Goal: Task Accomplishment & Management: Manage account settings

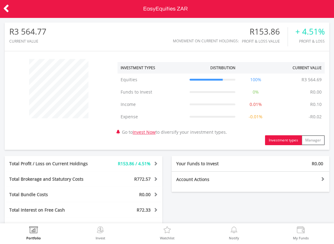
scroll to position [59, 108]
click at [35, 231] on img at bounding box center [34, 231] width 10 height 9
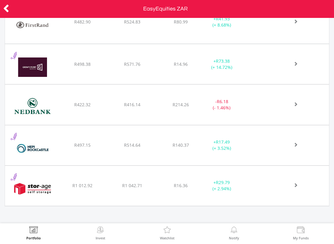
scroll to position [309164, 309115]
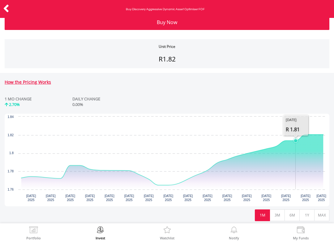
scroll to position [69, 0]
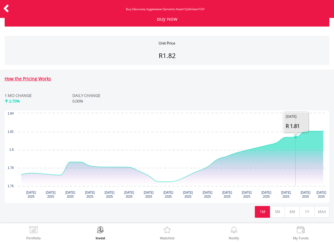
click at [34, 234] on img at bounding box center [34, 231] width 10 height 9
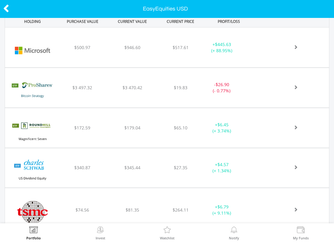
scroll to position [255, 0]
click at [297, 136] on div "﻿ Roundhill Magnificent Seven ETF $172.59 $179.04 $65.10 + $6.45 (+ 3.74%)" at bounding box center [167, 129] width 324 height 40
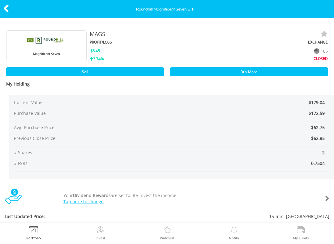
click at [32, 234] on img at bounding box center [34, 231] width 10 height 9
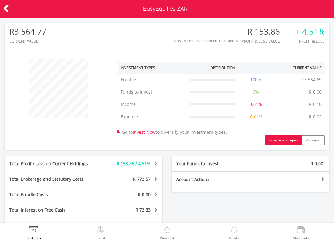
scroll to position [59, 108]
click at [100, 239] on label "Invest" at bounding box center [101, 238] width 10 height 3
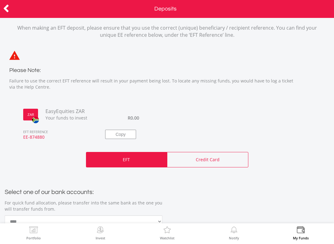
scroll to position [20, 0]
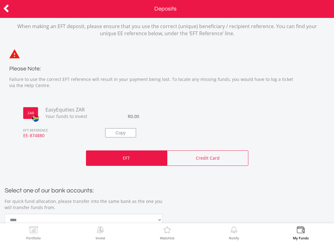
click at [219, 160] on p "Credit Card" at bounding box center [208, 158] width 24 height 6
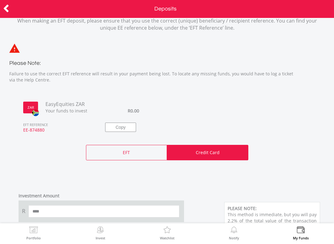
scroll to position [26, 0]
click at [98, 148] on div "EFT" at bounding box center [126, 152] width 81 height 15
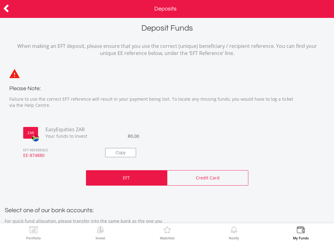
click at [4, 12] on icon at bounding box center [6, 8] width 6 height 12
click at [4, 9] on icon at bounding box center [6, 8] width 6 height 12
click at [4, 13] on icon at bounding box center [6, 8] width 6 height 12
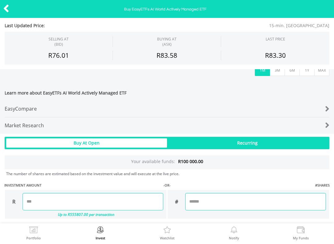
scroll to position [208, 0]
click at [286, 143] on div "Recurring" at bounding box center [247, 143] width 161 height 9
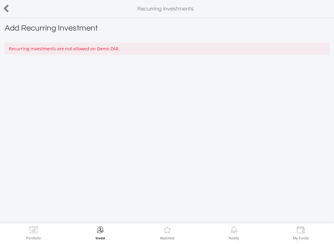
click at [9, 10] on icon at bounding box center [6, 8] width 6 height 12
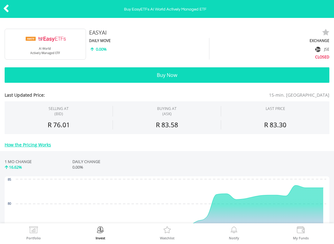
click at [6, 11] on icon at bounding box center [6, 8] width 6 height 12
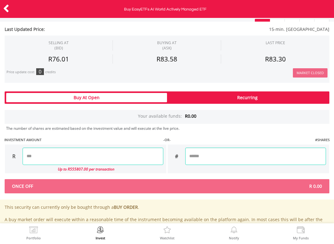
scroll to position [313, 0]
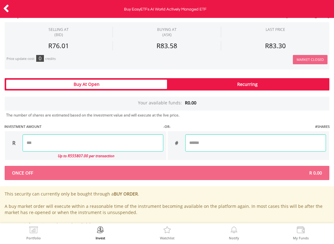
click at [294, 84] on div "Recurring" at bounding box center [247, 84] width 161 height 9
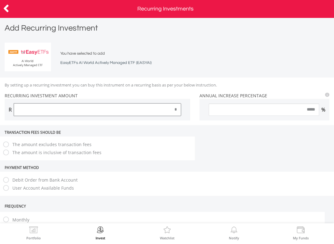
click at [16, 112] on input "*" at bounding box center [97, 110] width 167 height 12
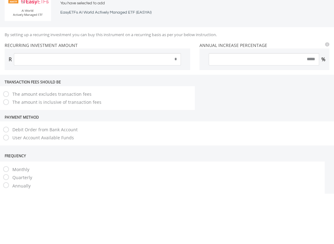
click at [24, 119] on div "R *" at bounding box center [98, 110] width 186 height 22
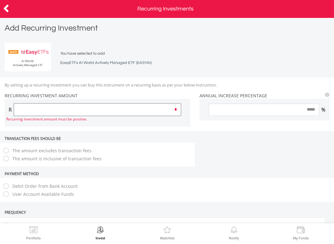
click at [25, 108] on input "*" at bounding box center [97, 110] width 167 height 12
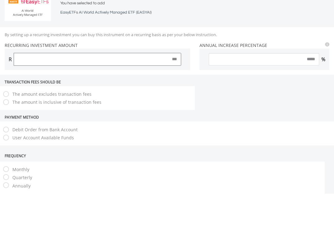
type input "***"
click at [282, 107] on input "*****" at bounding box center [264, 110] width 110 height 12
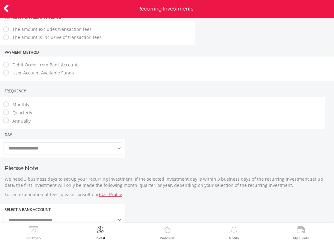
scroll to position [118, 0]
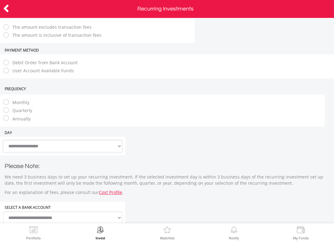
click at [13, 146] on select "**********" at bounding box center [62, 146] width 119 height 12
select select "**"
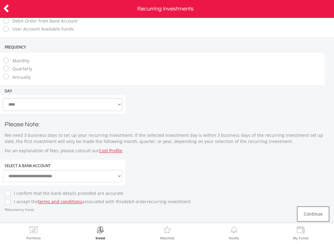
scroll to position [162, 0]
click at [27, 170] on select "**********" at bounding box center [62, 176] width 119 height 12
select select "*******"
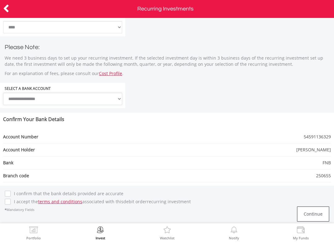
scroll to position [239, 0]
click at [11, 191] on label "I confirm that the bank details provided are accurate" at bounding box center [67, 194] width 113 height 6
click at [109, 71] on link "Cost Profile" at bounding box center [110, 74] width 23 height 6
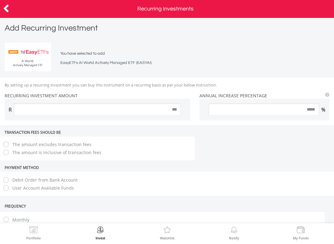
scroll to position [0, 0]
click at [4, 6] on icon at bounding box center [6, 8] width 6 height 12
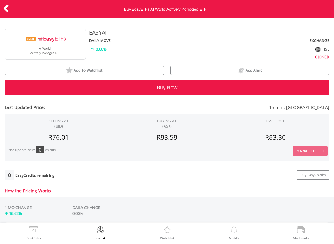
click at [4, 3] on icon at bounding box center [6, 8] width 6 height 12
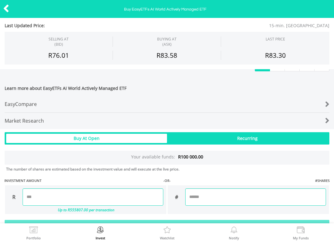
scroll to position [216, 0]
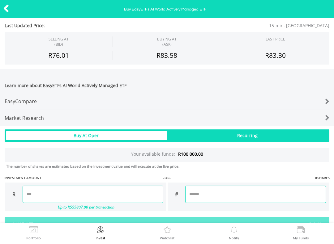
click at [307, 86] on span "Learn more about EasyETFs AI World Actively Managed ETF" at bounding box center [167, 88] width 325 height 11
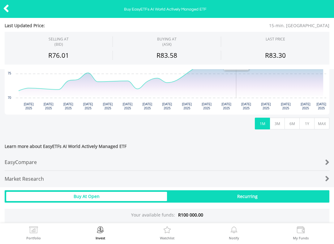
scroll to position [154, 0]
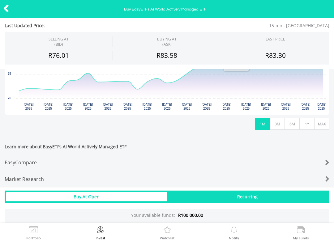
click at [19, 139] on div "Learn more about EasyETFs AI World Actively Managed ETF EasyCompare Market Rese…" at bounding box center [167, 163] width 334 height 50
click at [319, 177] on div at bounding box center [315, 179] width 27 height 9
click at [23, 157] on div "EasyCompare" at bounding box center [154, 163] width 298 height 16
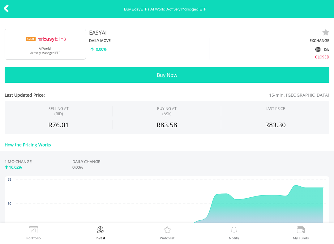
scroll to position [0, 0]
click at [24, 41] on img at bounding box center [45, 44] width 46 height 31
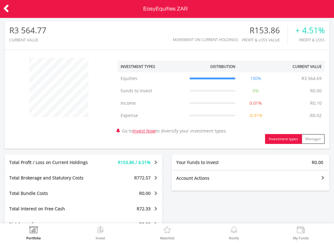
scroll to position [2, 0]
click at [148, 130] on link "Invest Now" at bounding box center [144, 131] width 23 height 6
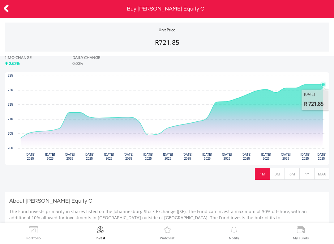
scroll to position [106, 0]
click at [323, 176] on button "MAX" at bounding box center [321, 175] width 15 height 12
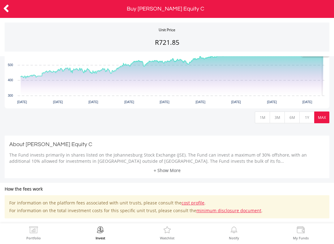
scroll to position [164, 0]
click at [306, 118] on button "1Y" at bounding box center [306, 117] width 15 height 12
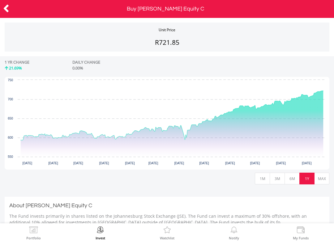
scroll to position [102, 0]
click at [293, 178] on button "6M" at bounding box center [291, 179] width 15 height 12
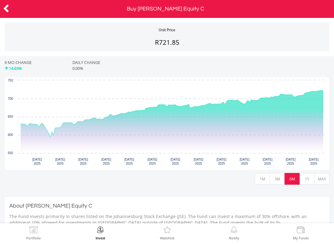
click at [281, 179] on button "3M" at bounding box center [277, 179] width 15 height 12
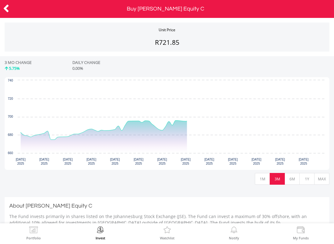
click at [269, 183] on button "1M" at bounding box center [262, 179] width 15 height 12
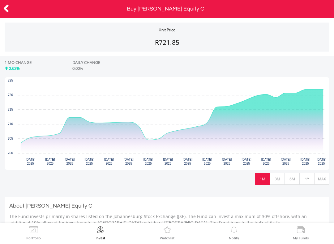
click at [325, 182] on button "MAX" at bounding box center [321, 179] width 15 height 12
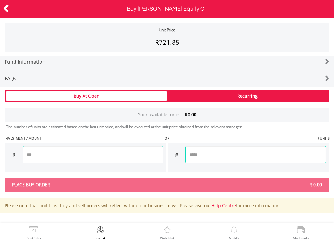
scroll to position [367, 0]
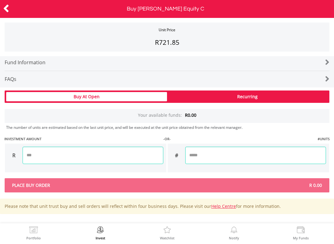
click at [16, 58] on div "Fund Information" at bounding box center [154, 62] width 298 height 16
click at [7, 8] on icon at bounding box center [6, 8] width 6 height 12
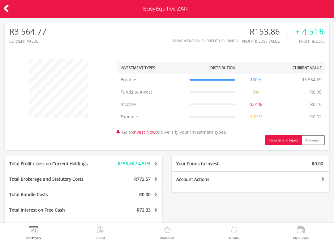
scroll to position [59, 108]
click at [150, 130] on link "Invest Now" at bounding box center [144, 132] width 23 height 6
click at [139, 135] on link "Invest Now" at bounding box center [144, 132] width 23 height 6
click at [156, 135] on link "Invest Now" at bounding box center [144, 132] width 23 height 6
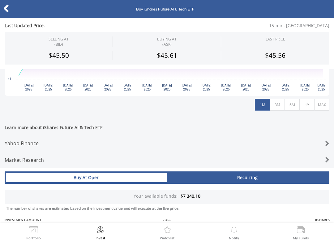
scroll to position [175, 0]
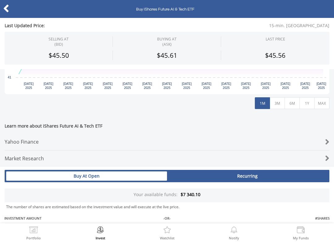
click at [321, 106] on button "MAX" at bounding box center [321, 103] width 15 height 12
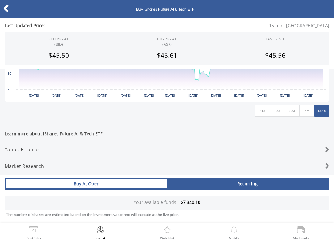
scroll to position [147, 0]
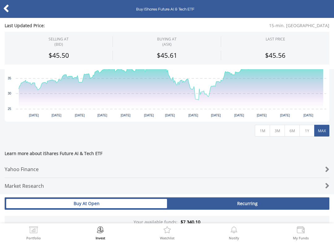
click at [307, 132] on button "1Y" at bounding box center [306, 131] width 15 height 12
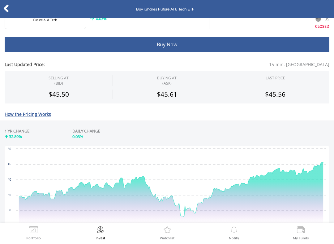
scroll to position [31, 0]
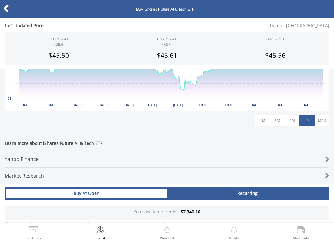
click at [292, 122] on button "6M" at bounding box center [291, 121] width 15 height 12
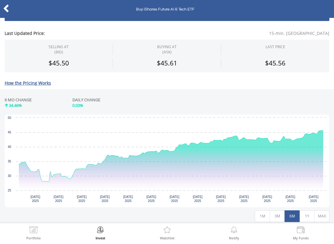
scroll to position [62, 0]
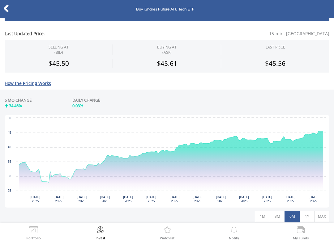
click at [1, 7] on div at bounding box center [16, 8] width 33 height 13
click at [4, 9] on icon at bounding box center [6, 8] width 6 height 12
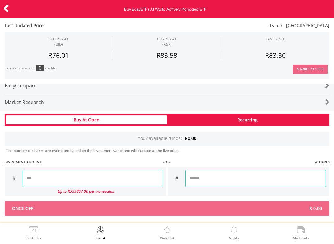
scroll to position [278, 0]
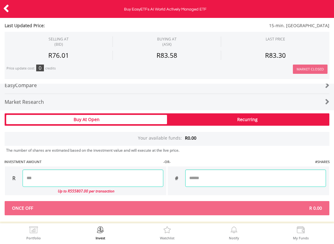
click at [284, 121] on div "Recurring" at bounding box center [247, 119] width 161 height 9
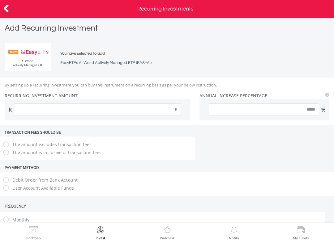
click at [274, 196] on div "PAYMENT METHOD Debit Order from Bank Account User Account Available Funds" at bounding box center [167, 183] width 334 height 36
click at [23, 112] on input "*" at bounding box center [97, 110] width 167 height 12
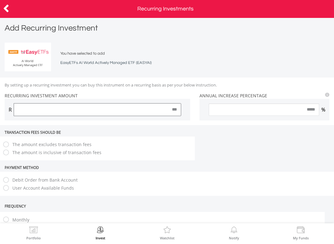
click at [20, 107] on input "***" at bounding box center [97, 110] width 167 height 12
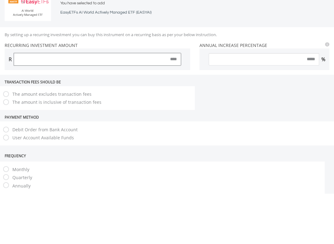
type input "***"
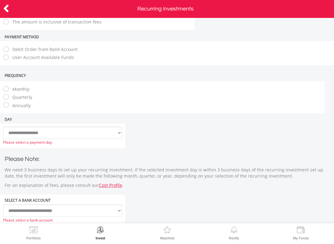
scroll to position [132, 0]
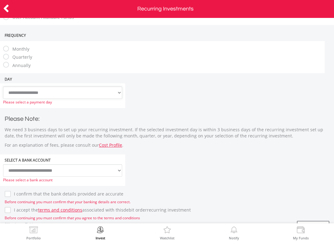
click at [14, 96] on select "**********" at bounding box center [62, 93] width 119 height 12
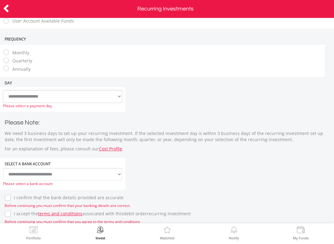
select select "**"
click at [11, 94] on select "**********" at bounding box center [62, 96] width 119 height 12
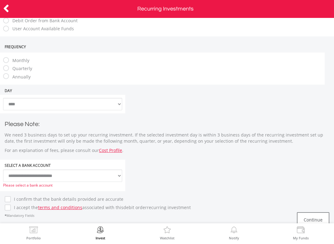
scroll to position [160, 0]
click at [26, 169] on select "**********" at bounding box center [62, 175] width 119 height 12
select select "*******"
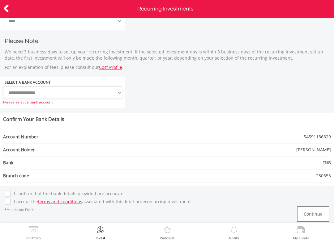
scroll to position [245, 0]
click at [321, 213] on button "Continue" at bounding box center [313, 214] width 32 height 15
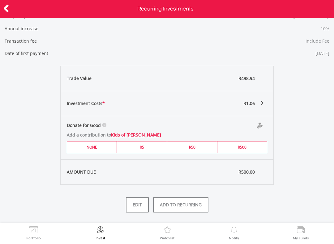
scroll to position [111, 0]
click at [191, 205] on button "ADD TO RECURRING" at bounding box center [180, 204] width 55 height 15
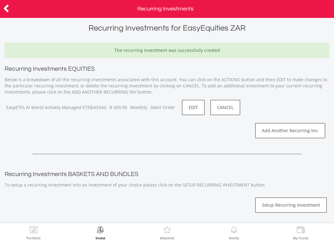
click at [33, 228] on img at bounding box center [34, 231] width 10 height 9
